Goal: Find specific page/section: Find specific page/section

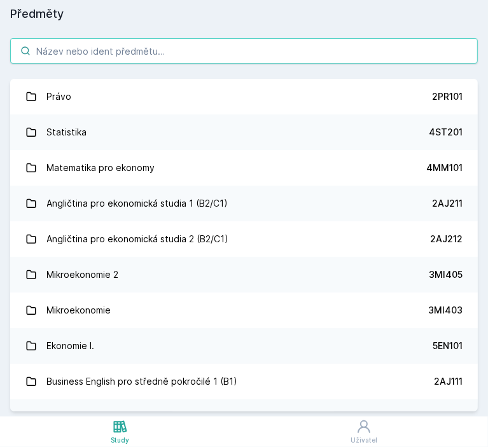
click at [217, 55] on input "search" at bounding box center [243, 50] width 467 height 25
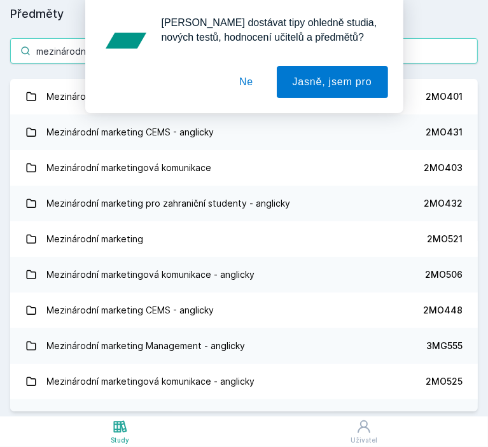
type input "mezinárodní mark"
click at [262, 87] on button "Ne" at bounding box center [246, 82] width 46 height 32
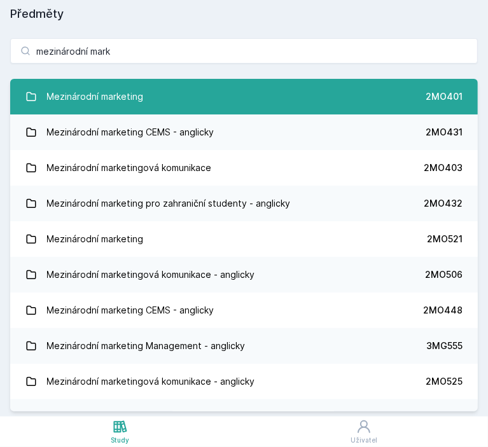
click at [236, 107] on link "Mezinárodní marketing 2MO401" at bounding box center [243, 97] width 467 height 36
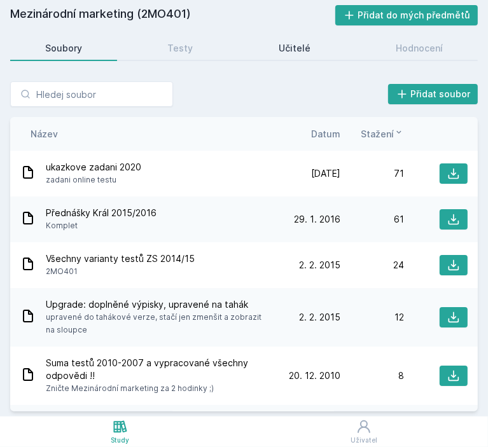
click at [290, 55] on link "Učitelé" at bounding box center [295, 48] width 102 height 25
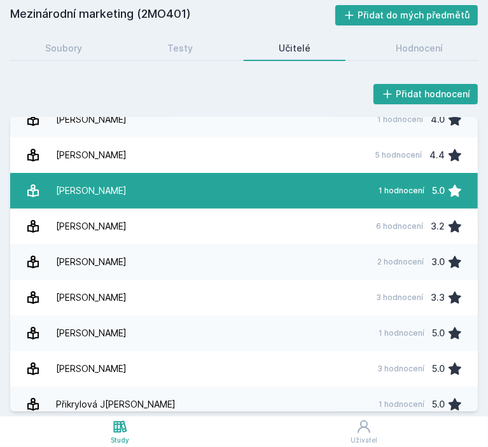
scroll to position [55, 0]
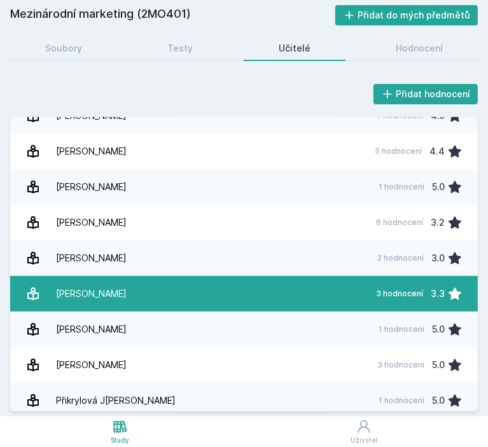
click at [217, 287] on link "L[PERSON_NAME] 3 hodnocení 3.3" at bounding box center [243, 294] width 467 height 36
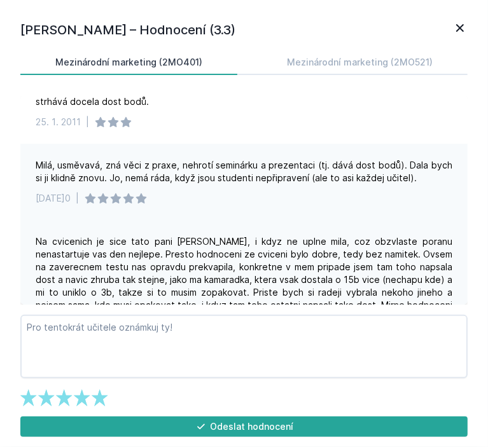
scroll to position [74, 0]
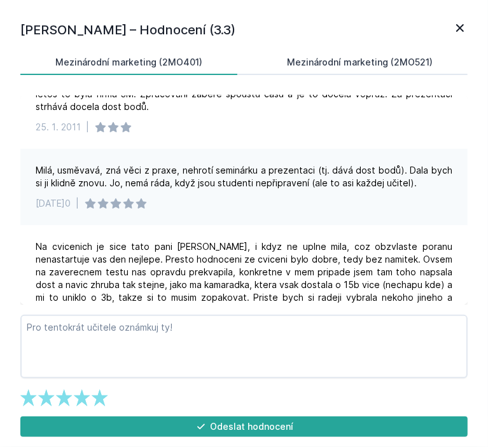
click at [382, 64] on div "Mezinárodní marketing (2MO521)" at bounding box center [360, 62] width 146 height 13
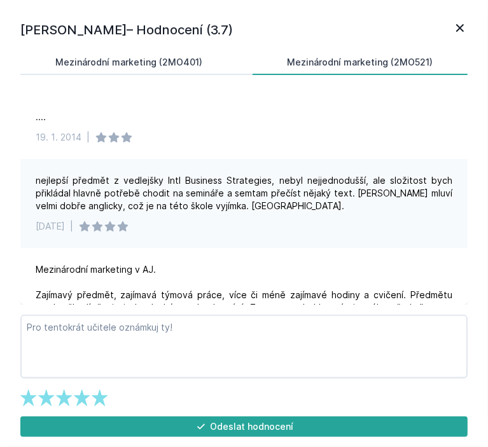
click at [198, 65] on div "Mezinárodní marketing (2MO401)" at bounding box center [128, 62] width 147 height 13
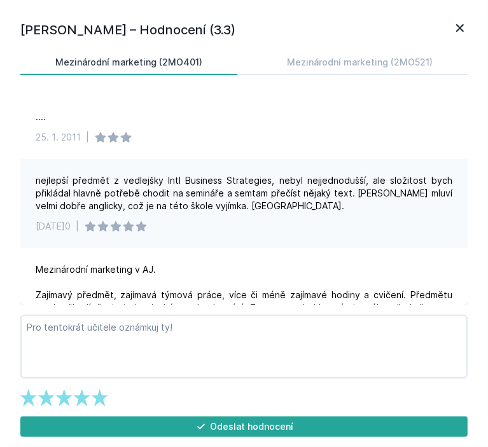
click at [465, 25] on icon at bounding box center [459, 27] width 15 height 15
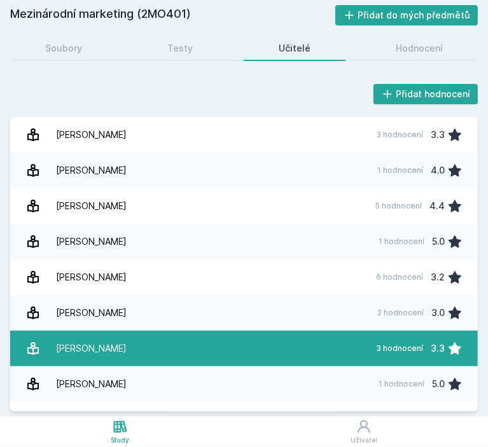
click at [102, 357] on div "[PERSON_NAME]" at bounding box center [91, 348] width 71 height 25
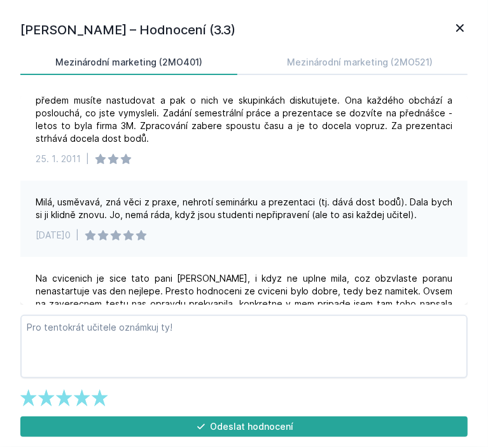
scroll to position [127, 0]
